Goal: Task Accomplishment & Management: Complete application form

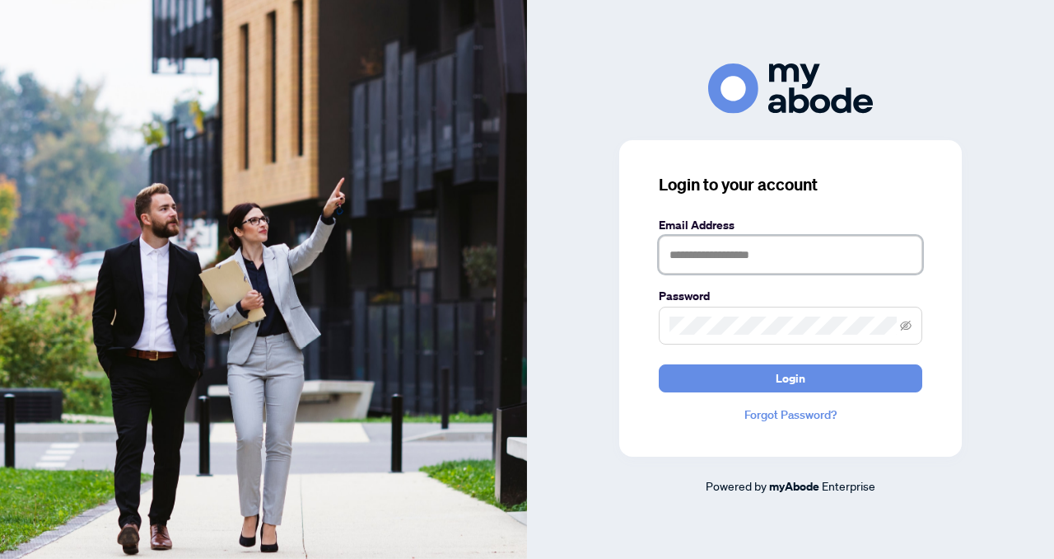
click at [722, 259] on input "text" at bounding box center [791, 255] width 264 height 38
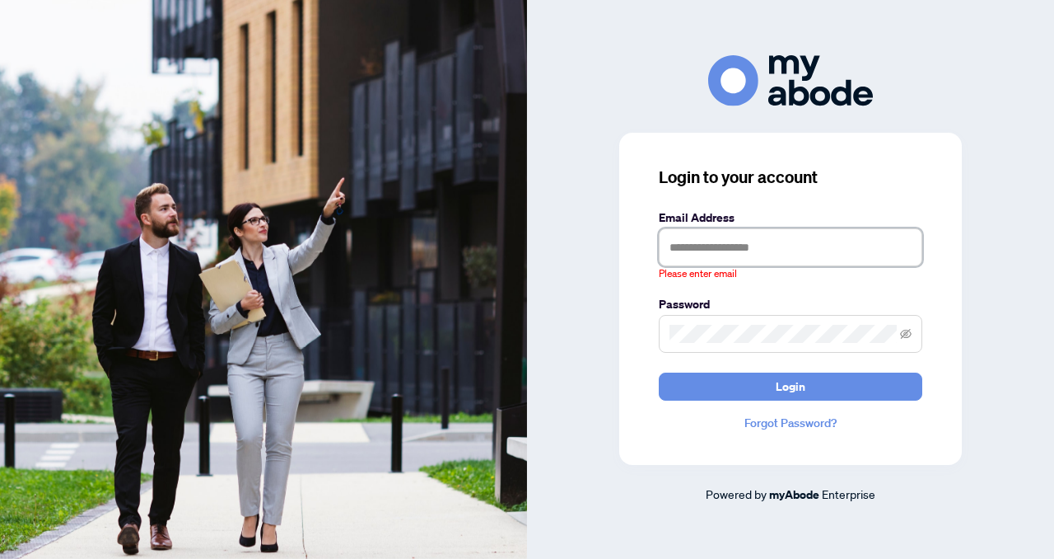
type input "**********"
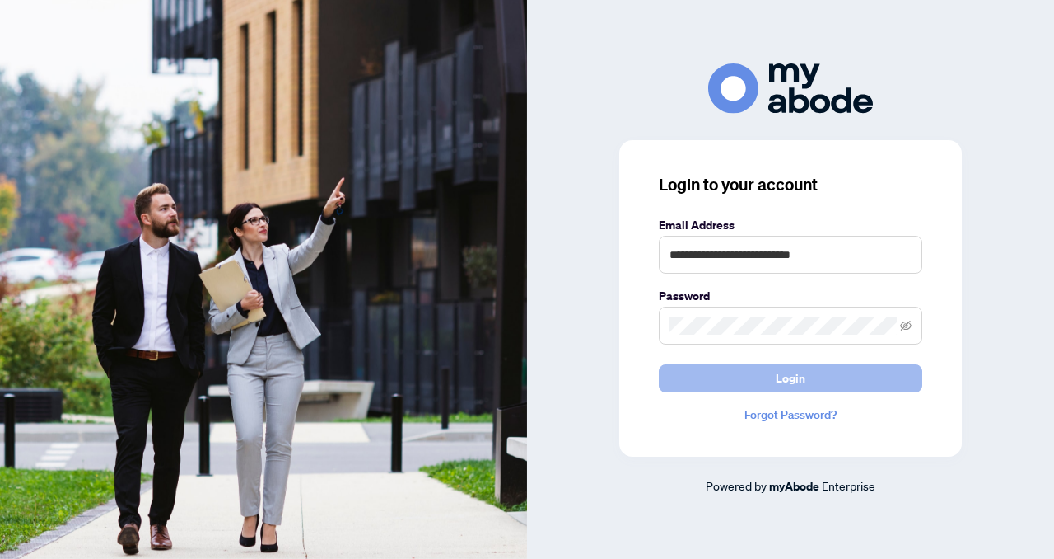
click at [783, 383] on span "Login" at bounding box center [791, 378] width 30 height 26
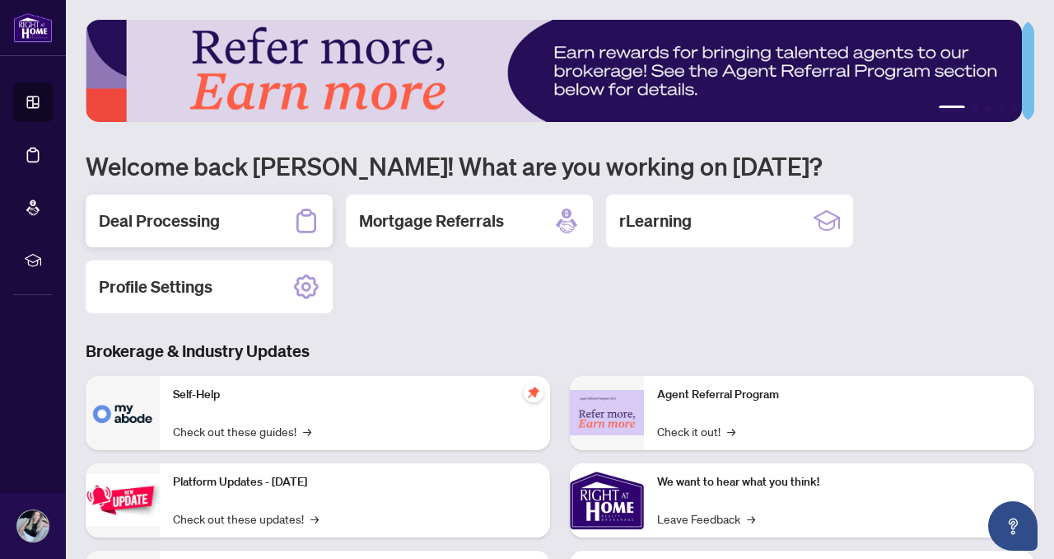
click at [207, 213] on h2 "Deal Processing" at bounding box center [159, 220] width 121 height 23
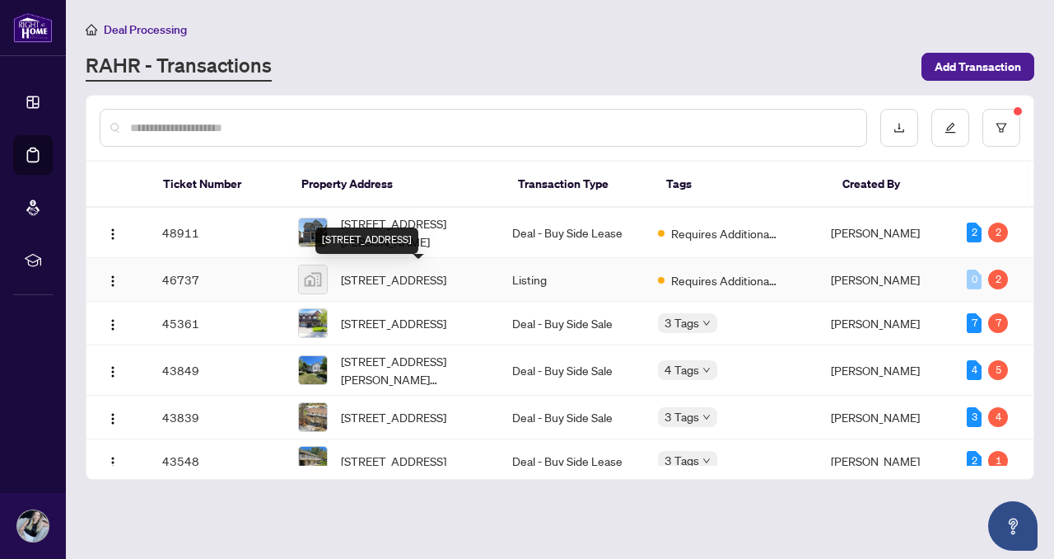
click at [395, 228] on div "[STREET_ADDRESS]" at bounding box center [367, 240] width 103 height 26
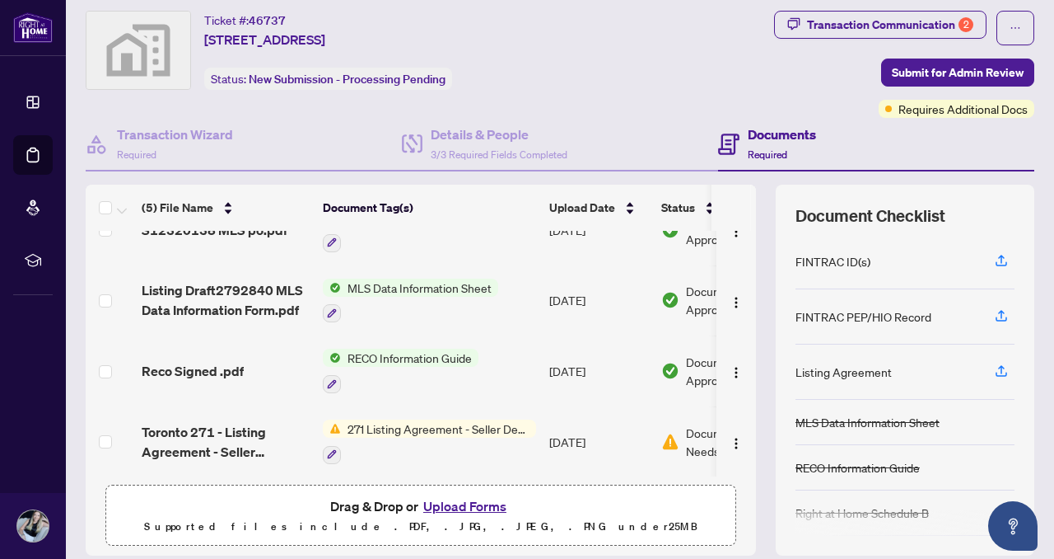
scroll to position [42, 0]
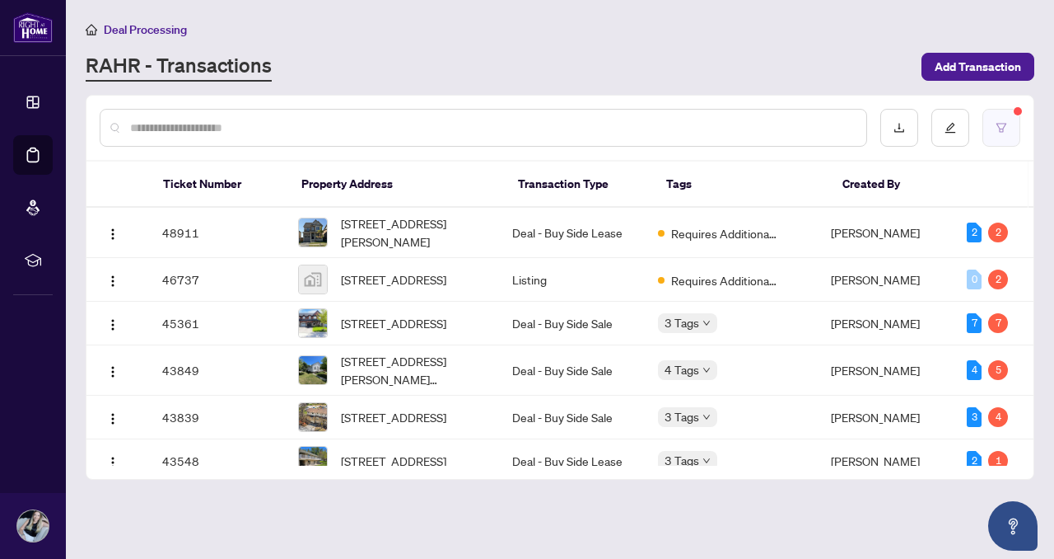
click at [996, 127] on icon "filter" at bounding box center [1002, 128] width 12 height 12
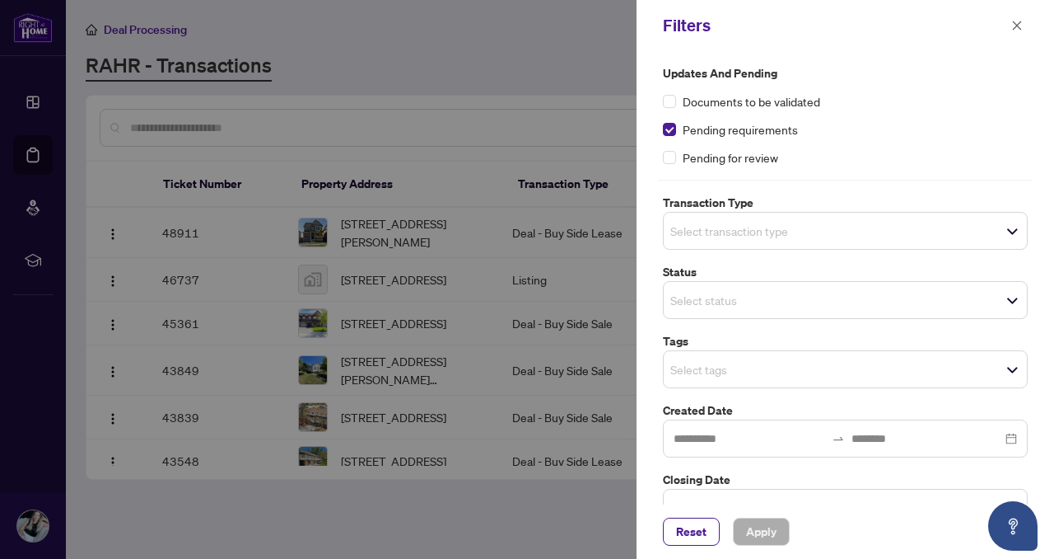
click at [841, 220] on span "Select transaction type" at bounding box center [845, 230] width 363 height 23
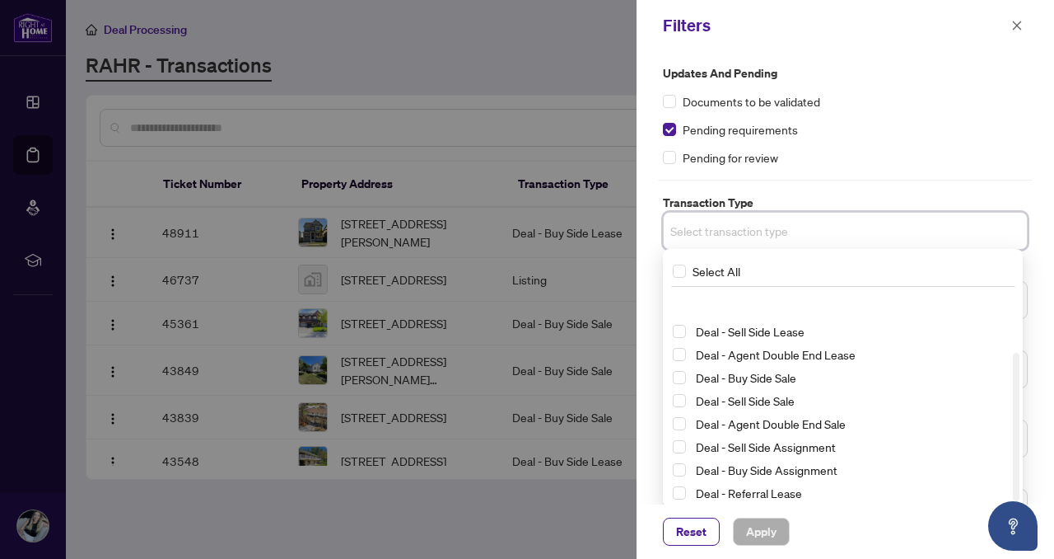
scroll to position [89, 0]
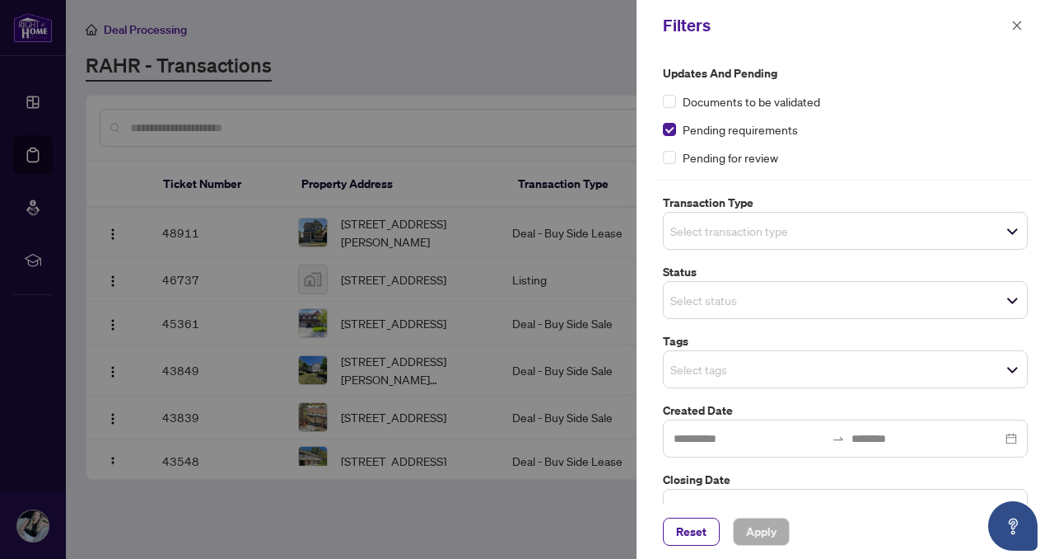
click at [939, 149] on div "Pending for review" at bounding box center [845, 157] width 365 height 18
click at [837, 246] on div "Select transaction type" at bounding box center [845, 231] width 365 height 38
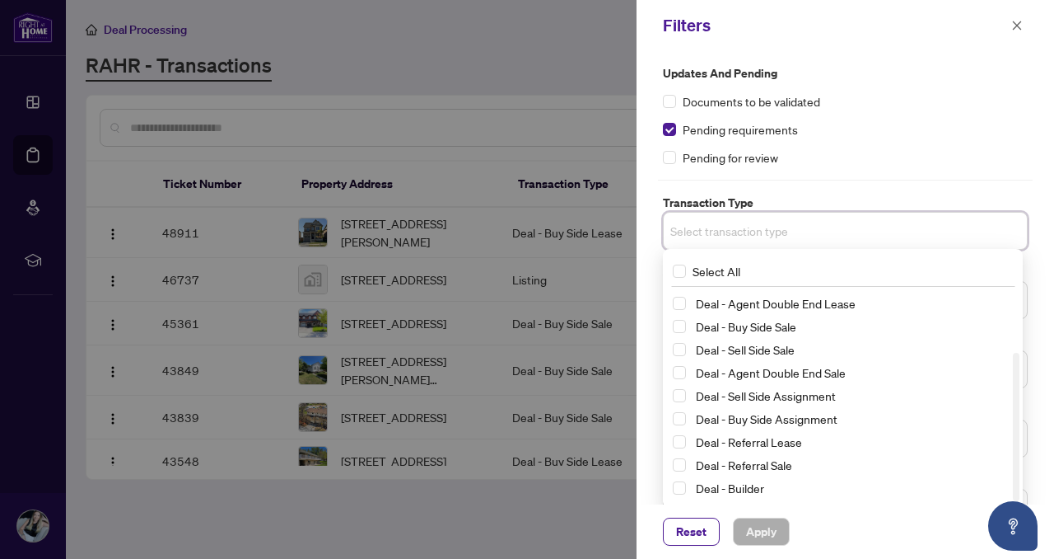
drag, startPoint x: 1020, startPoint y: 372, endPoint x: 1003, endPoint y: 237, distance: 136.2
click at [1012, 404] on div "Deal - Sell Side Lease Deal - Agent Double End Lease Deal - Buy Side Sale Deal …" at bounding box center [842, 395] width 353 height 211
click at [1021, 150] on div "Pending for review" at bounding box center [845, 157] width 365 height 18
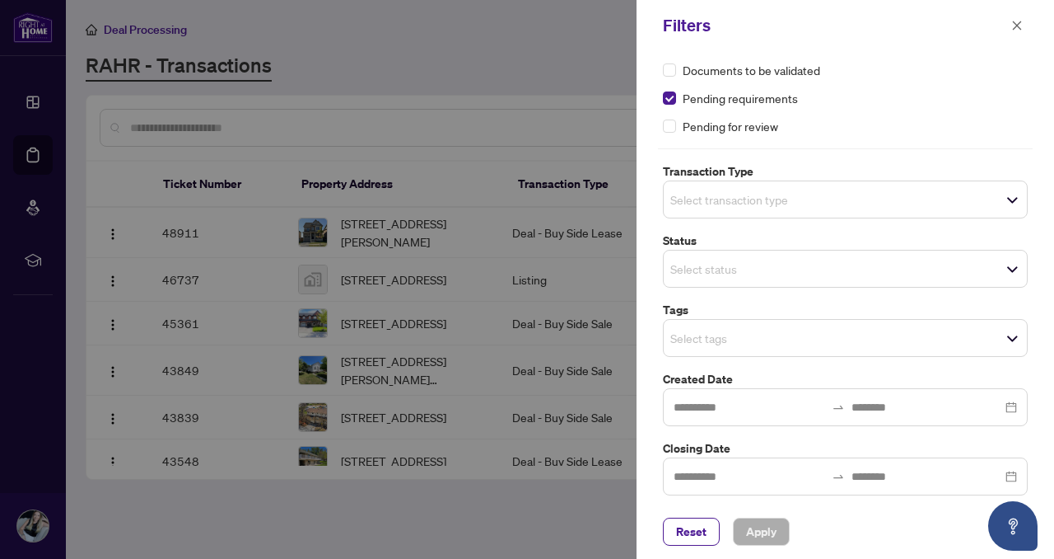
scroll to position [35, 0]
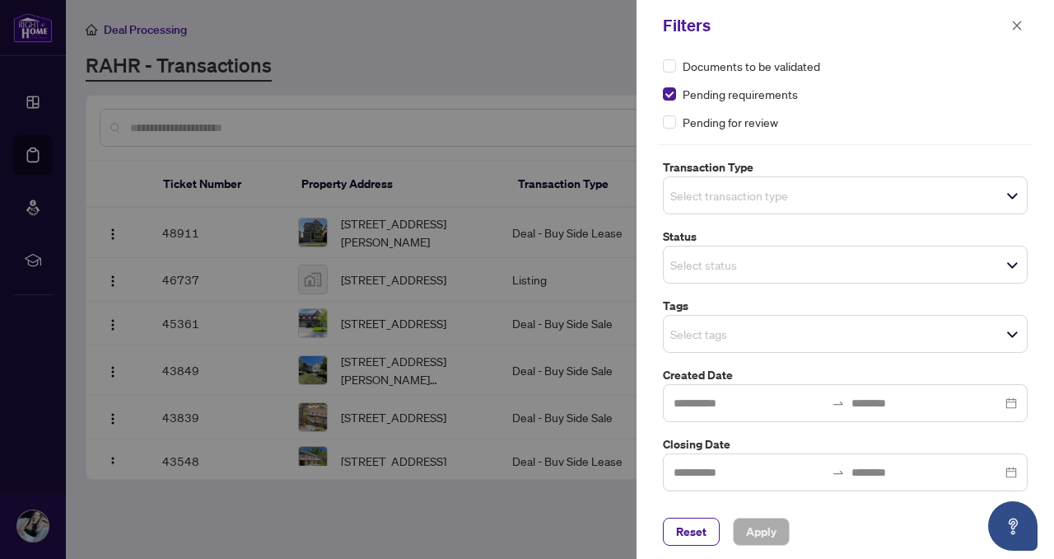
click at [957, 267] on div "Select status" at bounding box center [845, 264] width 365 height 38
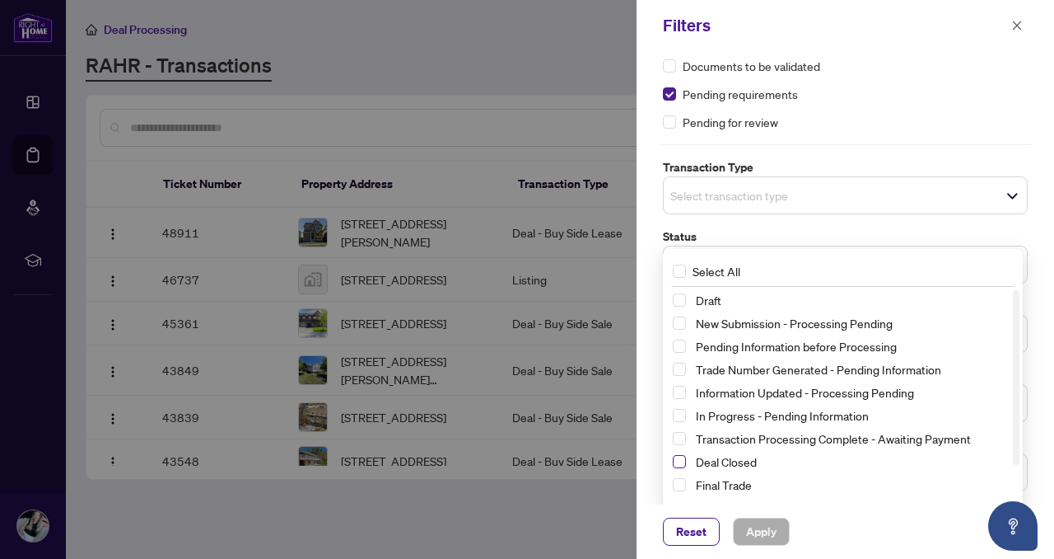
click at [677, 460] on span "Select Deal Closed" at bounding box center [679, 461] width 13 height 13
click at [762, 531] on span "Apply" at bounding box center [761, 531] width 30 height 26
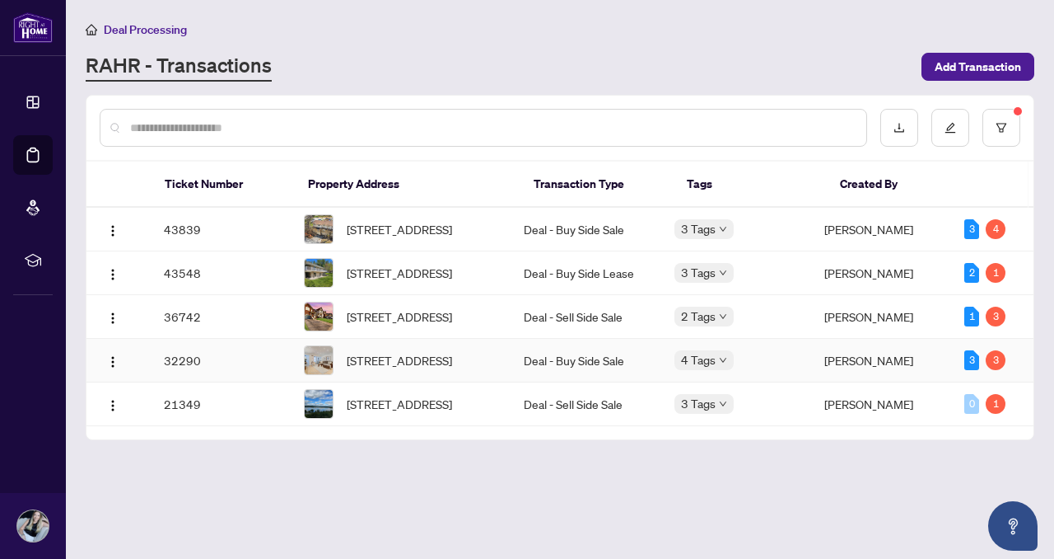
click at [422, 369] on span "[STREET_ADDRESS]" at bounding box center [399, 360] width 105 height 18
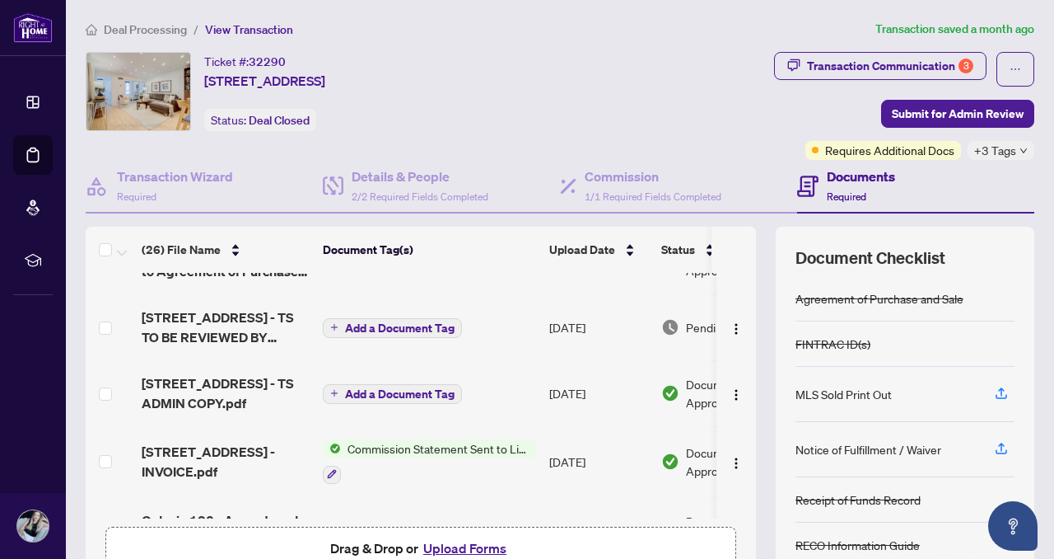
scroll to position [822, 0]
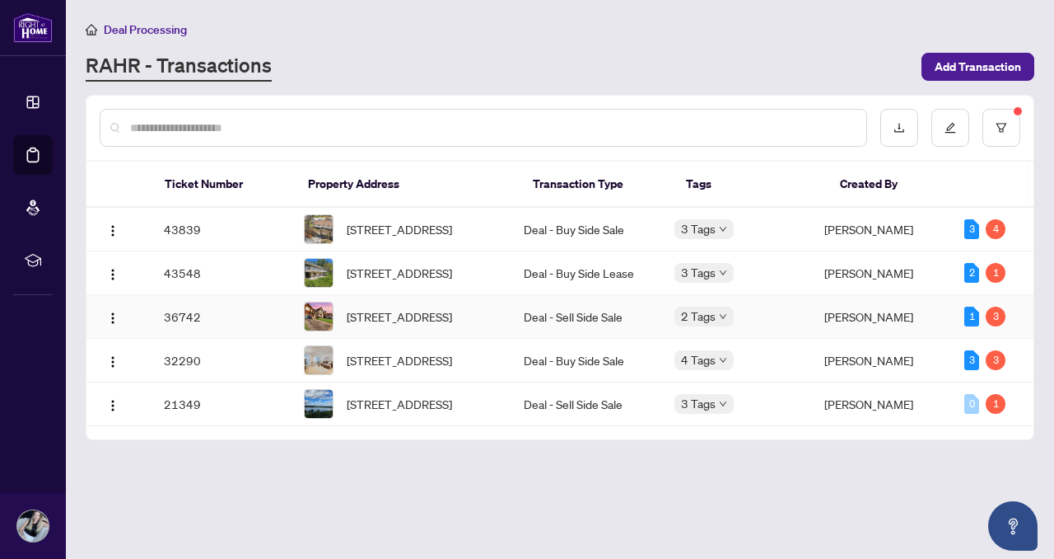
click at [423, 325] on span "[STREET_ADDRESS]" at bounding box center [399, 316] width 105 height 18
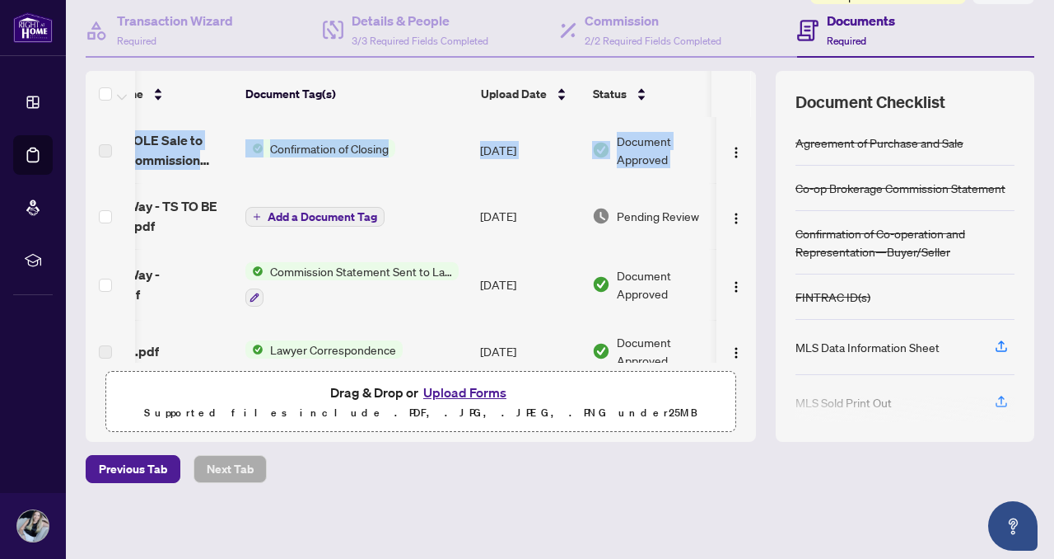
scroll to position [0, 105]
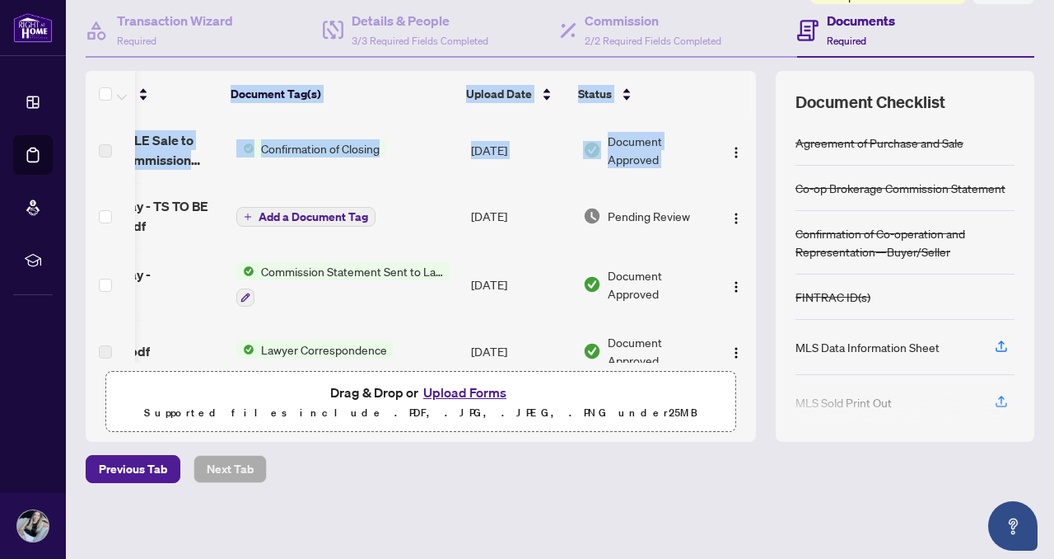
drag, startPoint x: 741, startPoint y: 157, endPoint x: 746, endPoint y: 83, distance: 73.5
click at [746, 85] on div "(15) File Name Document Tag(s) Upload Date Status BEAUPRECOLE Sale to NGUYEN_Co…" at bounding box center [560, 256] width 949 height 371
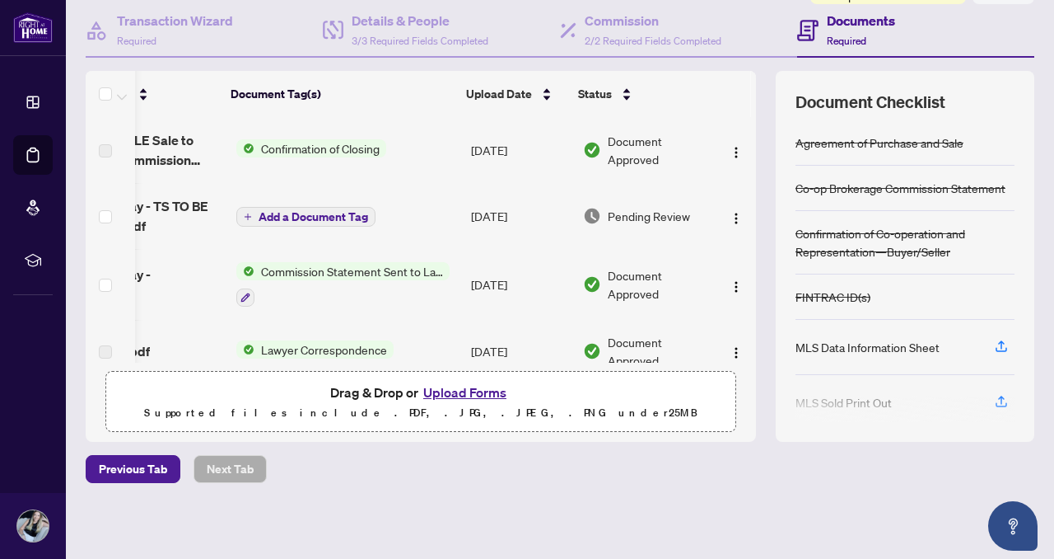
click at [722, 89] on th at bounding box center [732, 94] width 40 height 46
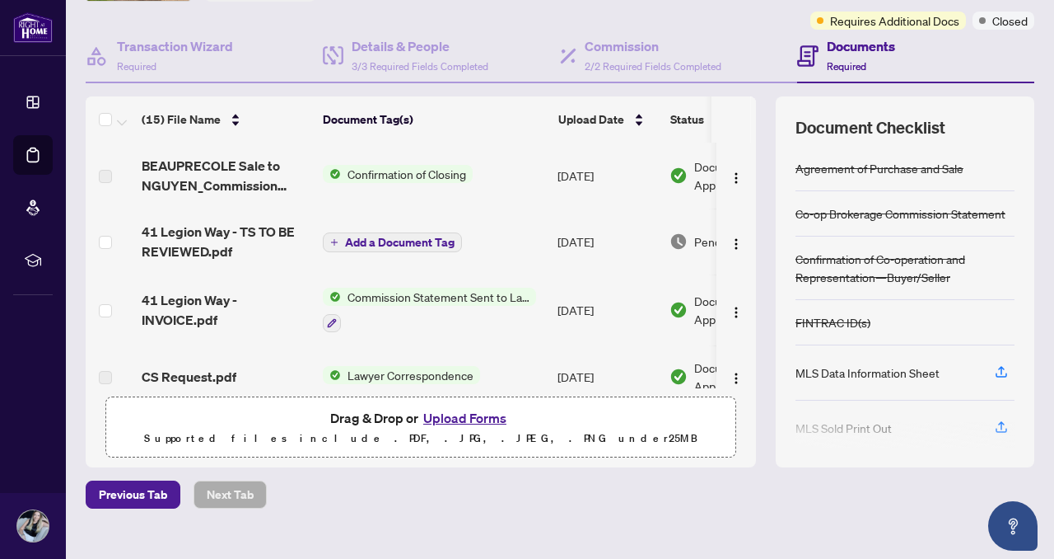
scroll to position [0, 0]
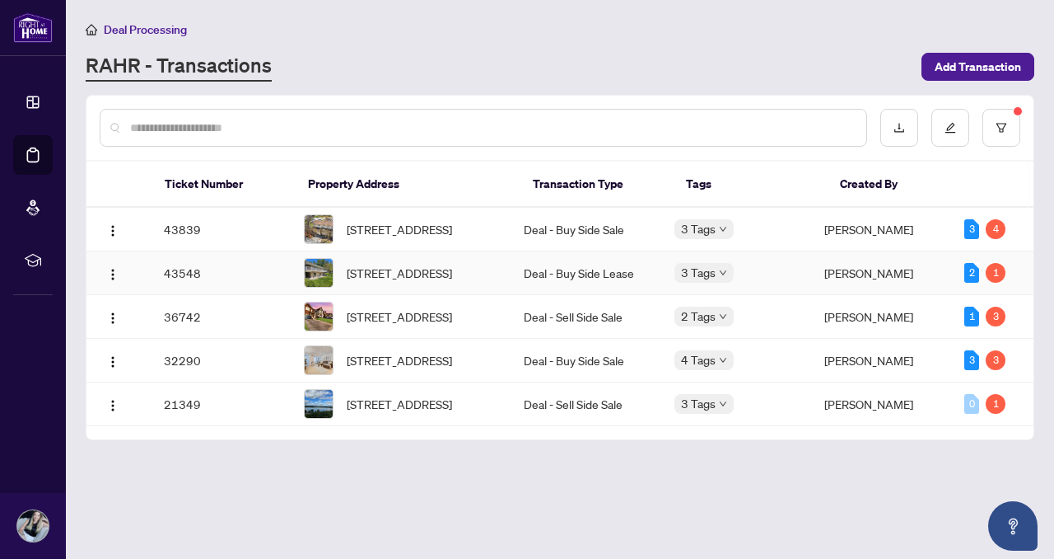
click at [428, 224] on span "[STREET_ADDRESS]" at bounding box center [399, 229] width 105 height 18
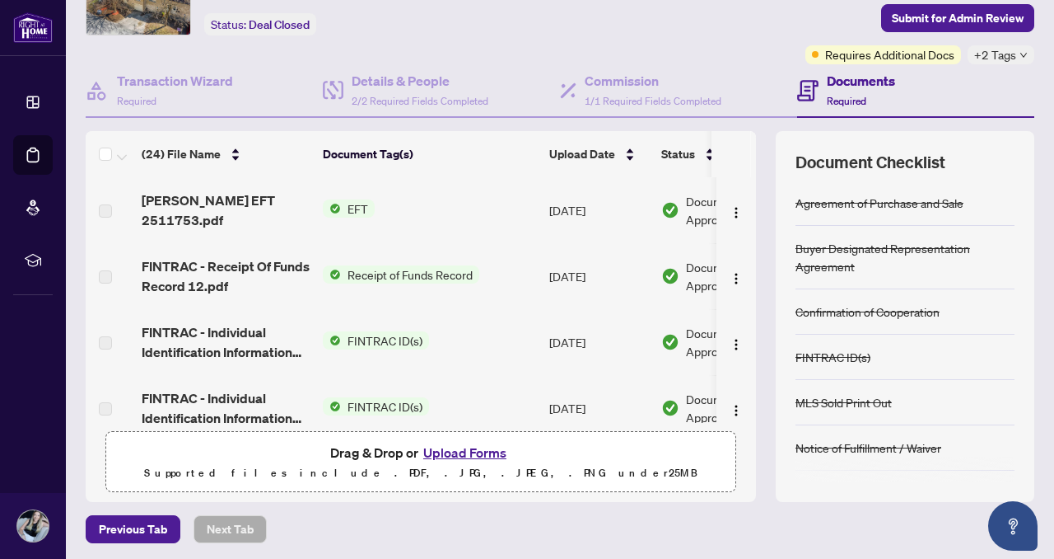
scroll to position [157, 0]
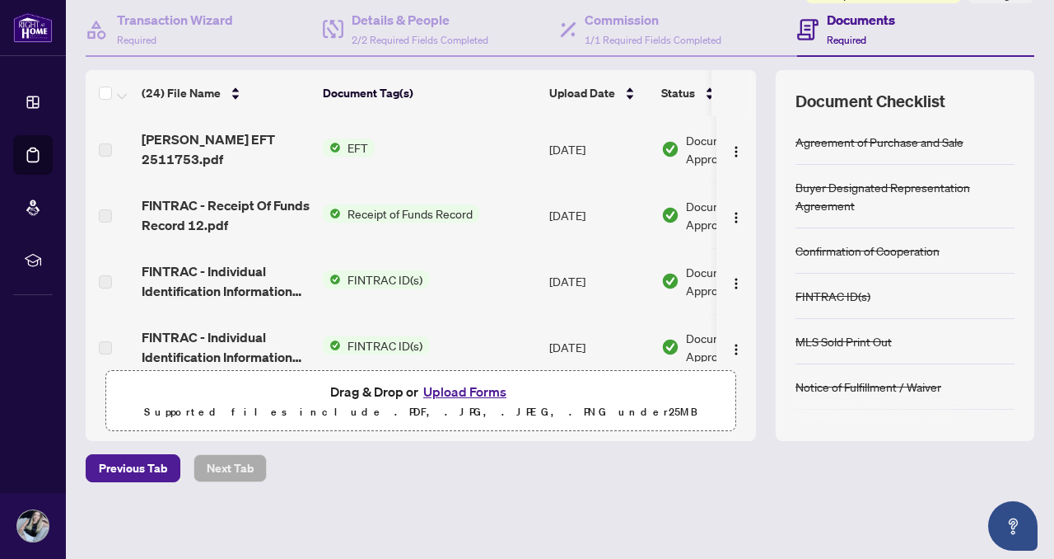
click at [437, 390] on button "Upload Forms" at bounding box center [464, 391] width 93 height 21
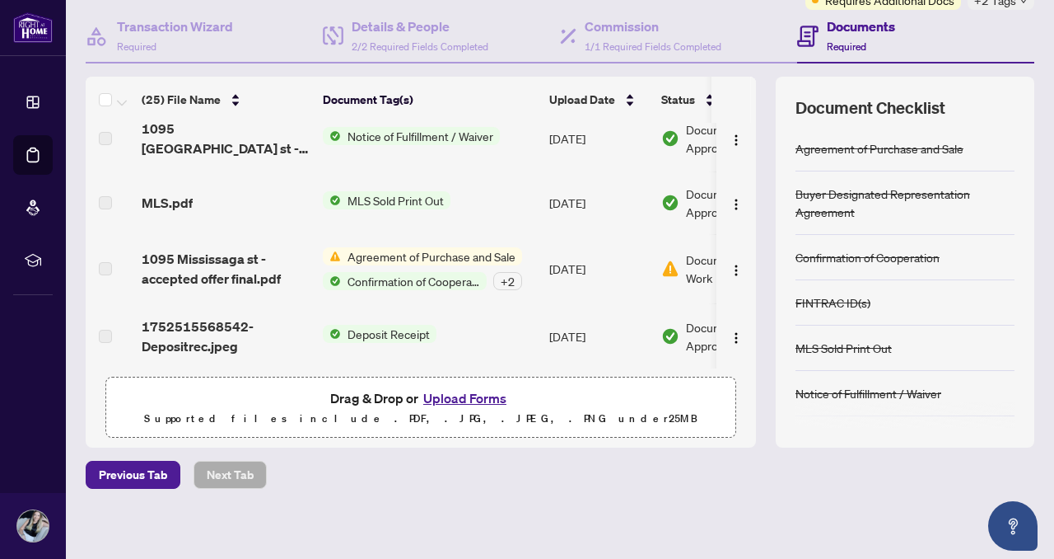
scroll to position [0, 0]
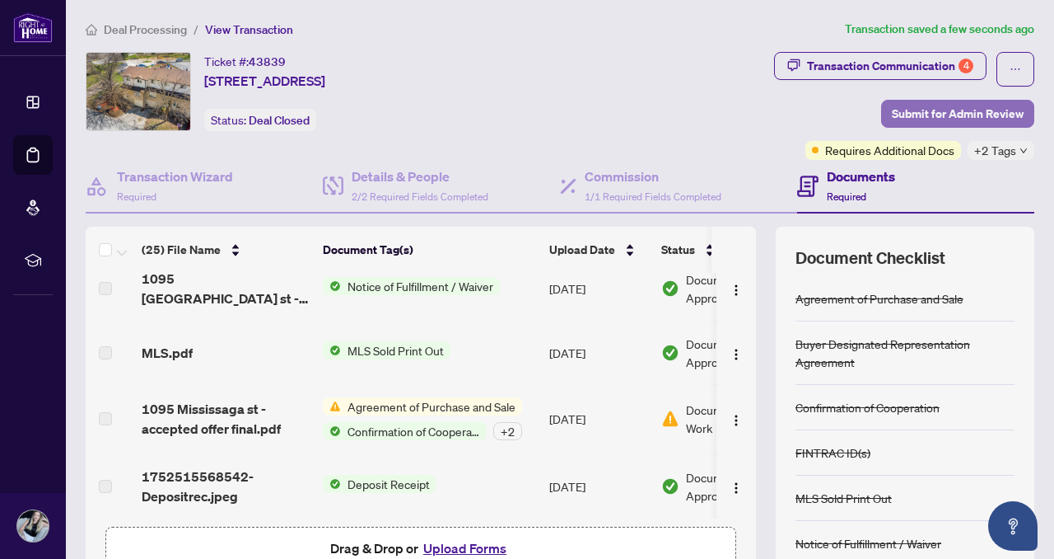
click at [947, 106] on span "Submit for Admin Review" at bounding box center [958, 114] width 132 height 26
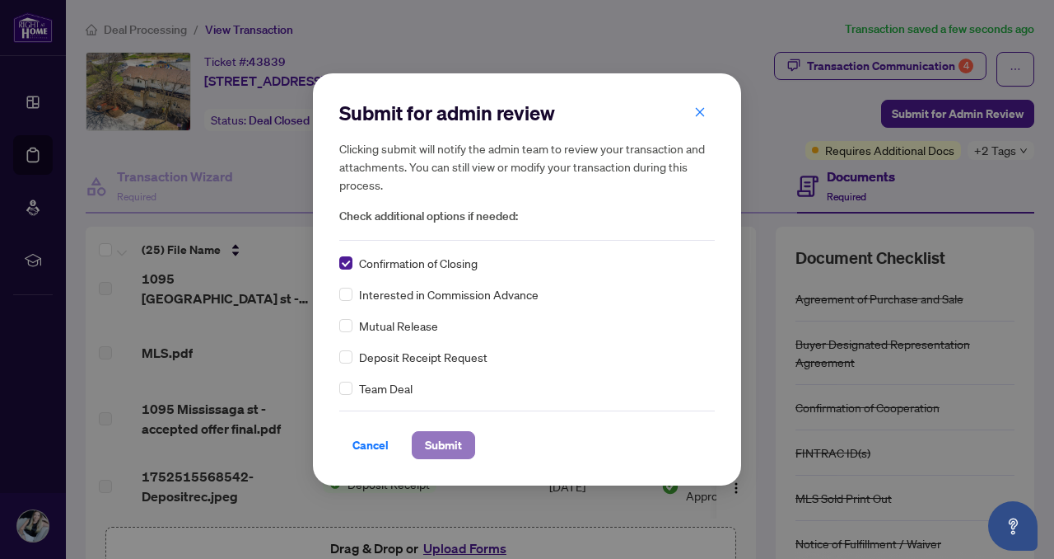
click at [444, 441] on span "Submit" at bounding box center [443, 445] width 37 height 26
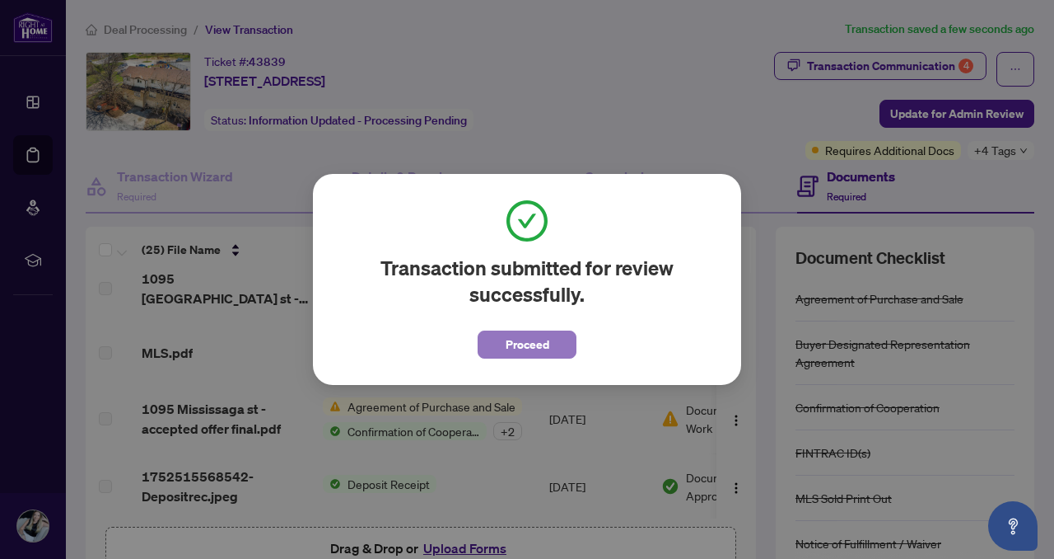
click at [514, 344] on span "Proceed" at bounding box center [528, 344] width 44 height 26
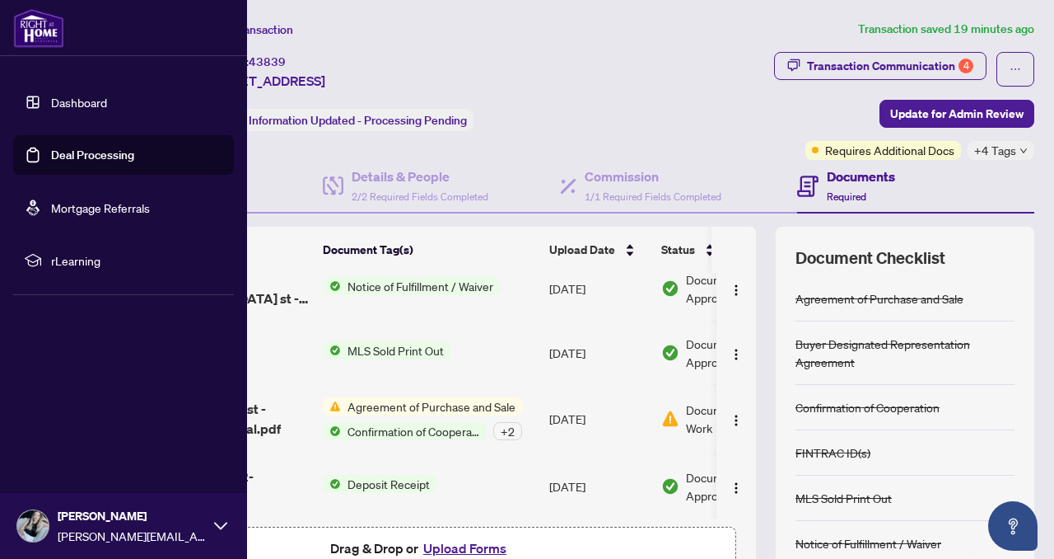
click at [51, 101] on link "Dashboard" at bounding box center [79, 102] width 56 height 15
